Goal: Transaction & Acquisition: Purchase product/service

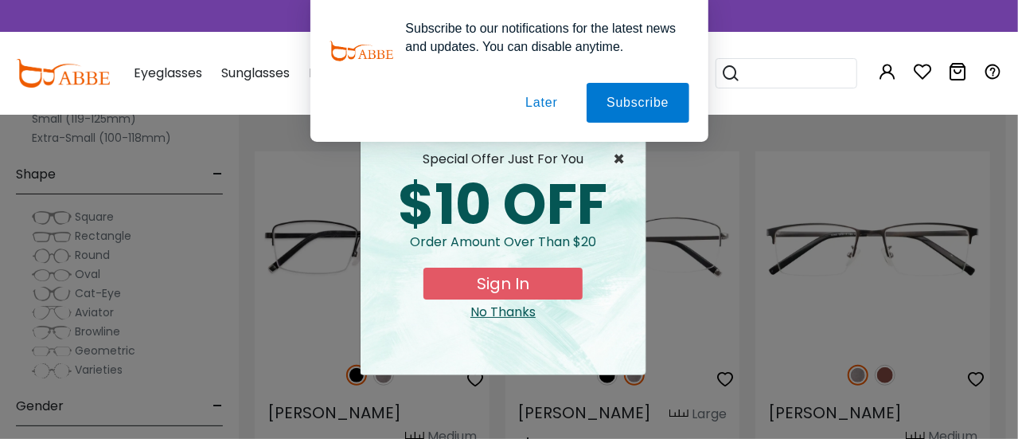
click at [618, 158] on span "×" at bounding box center [623, 159] width 20 height 19
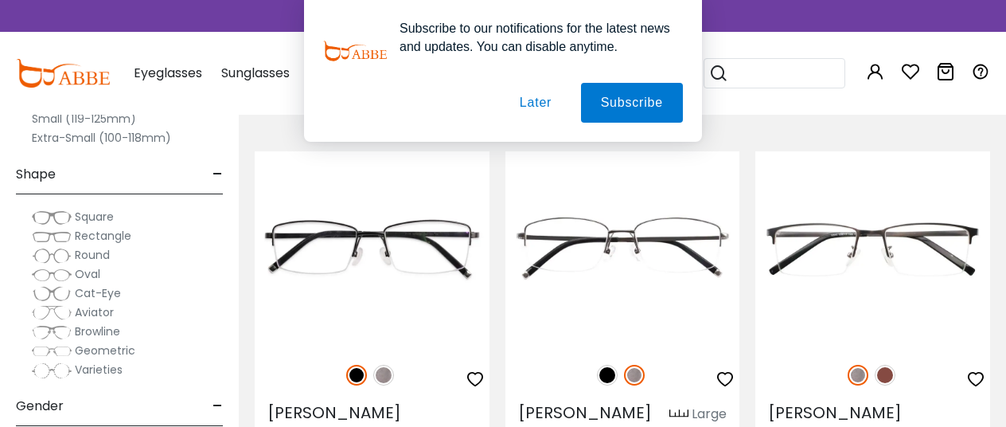
click at [540, 101] on button "Later" at bounding box center [536, 103] width 72 height 40
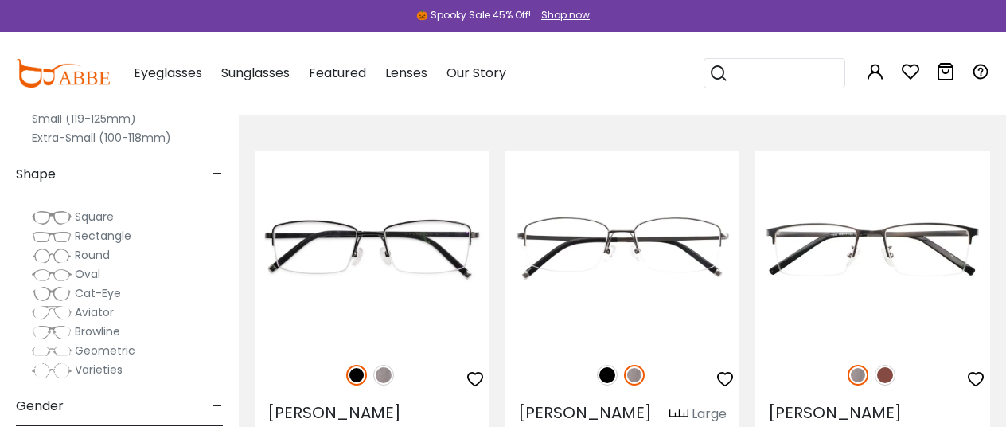
click at [57, 255] on img at bounding box center [52, 256] width 40 height 16
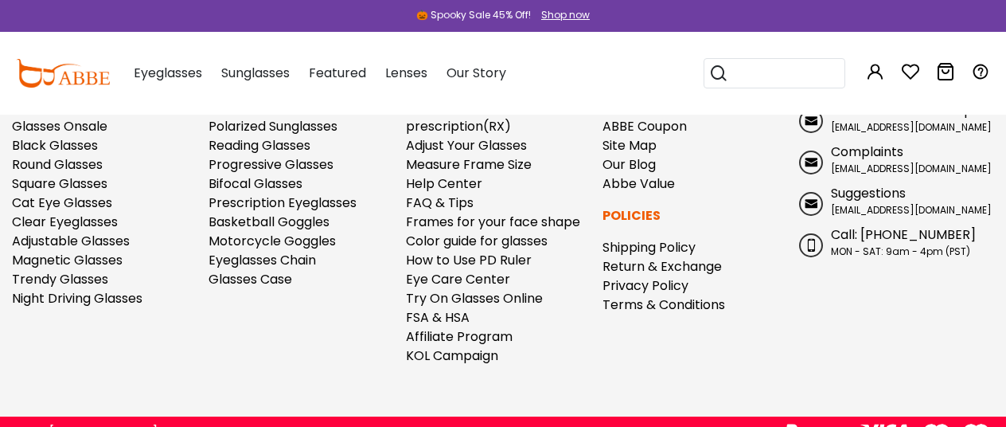
scroll to position [1481, 0]
